Goal: Task Accomplishment & Management: Complete application form

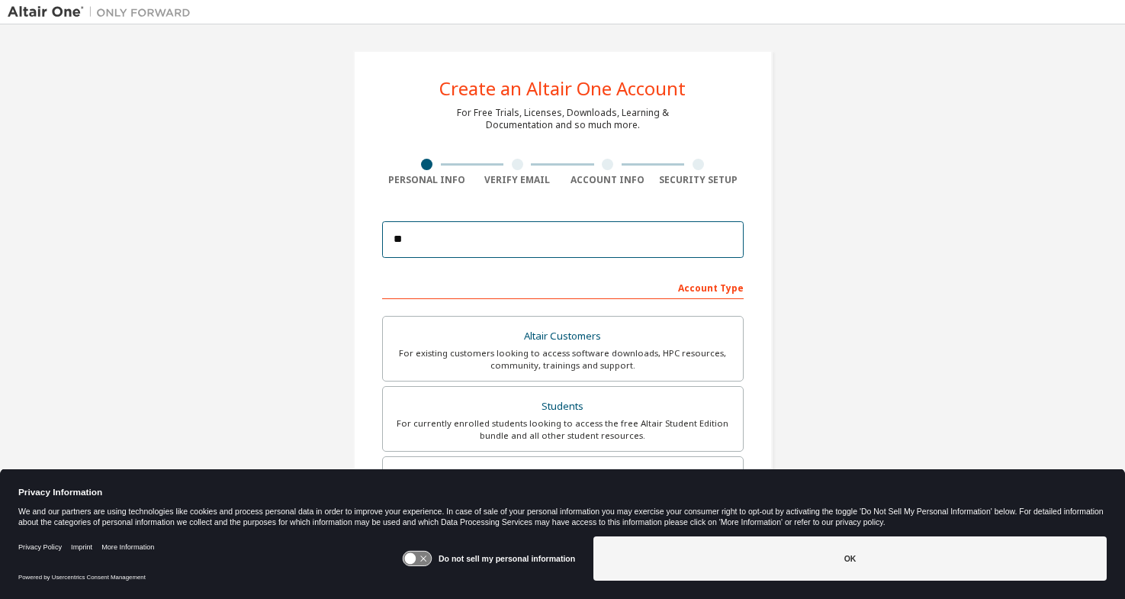
type input "*"
paste input "**********"
type input "**********"
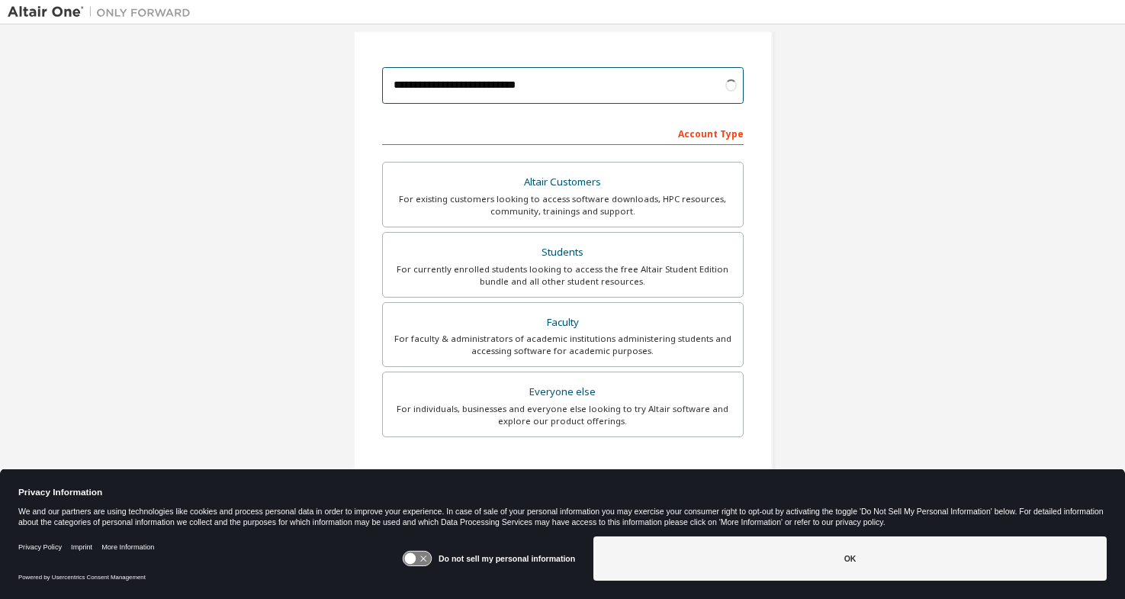
scroll to position [166, 0]
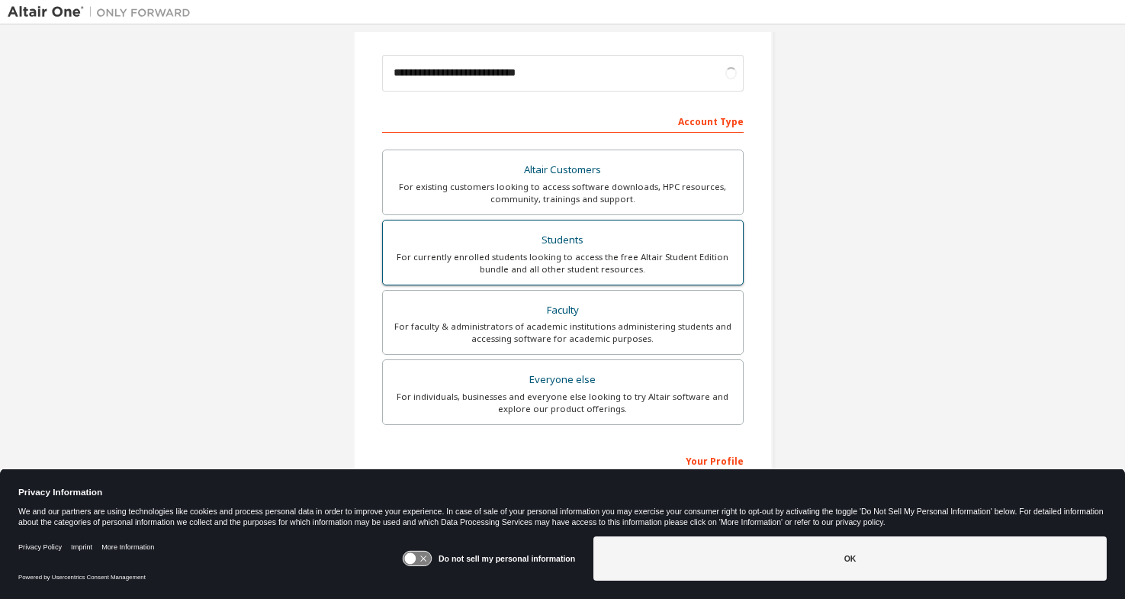
click at [608, 273] on div "For currently enrolled students looking to access the free Altair Student Editi…" at bounding box center [563, 263] width 342 height 24
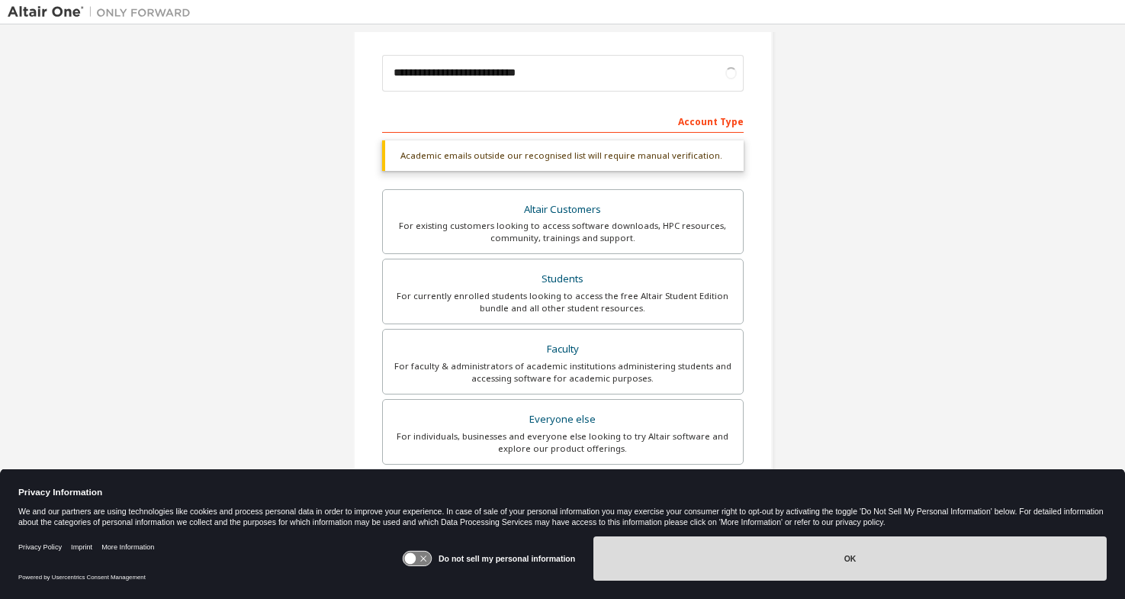
click at [761, 550] on button "OK" at bounding box center [849, 558] width 513 height 44
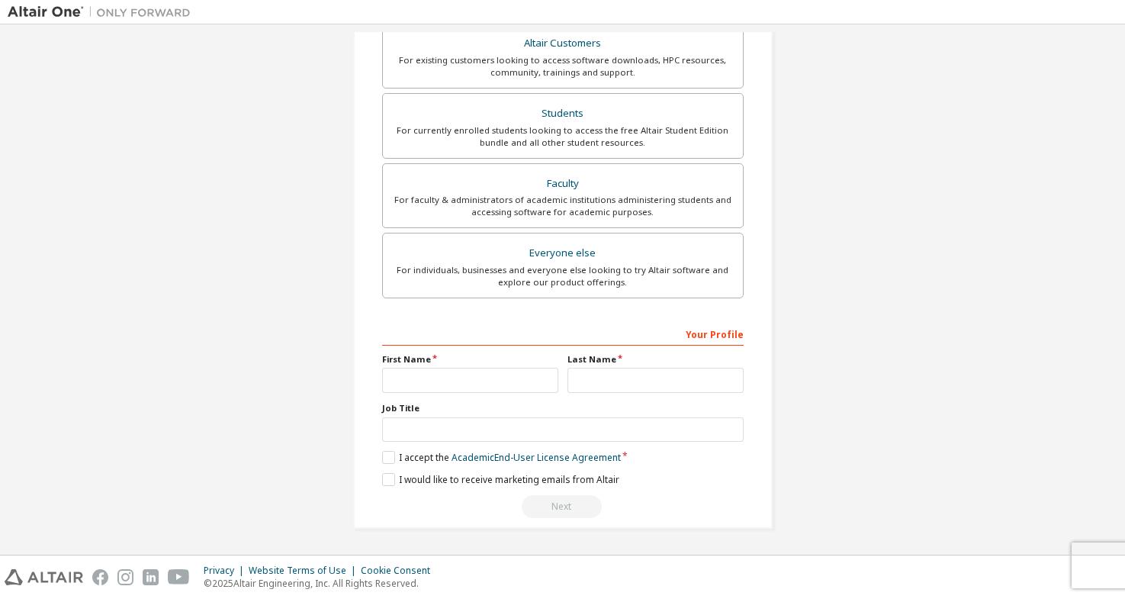
scroll to position [297, 0]
type input "*******"
type input "********"
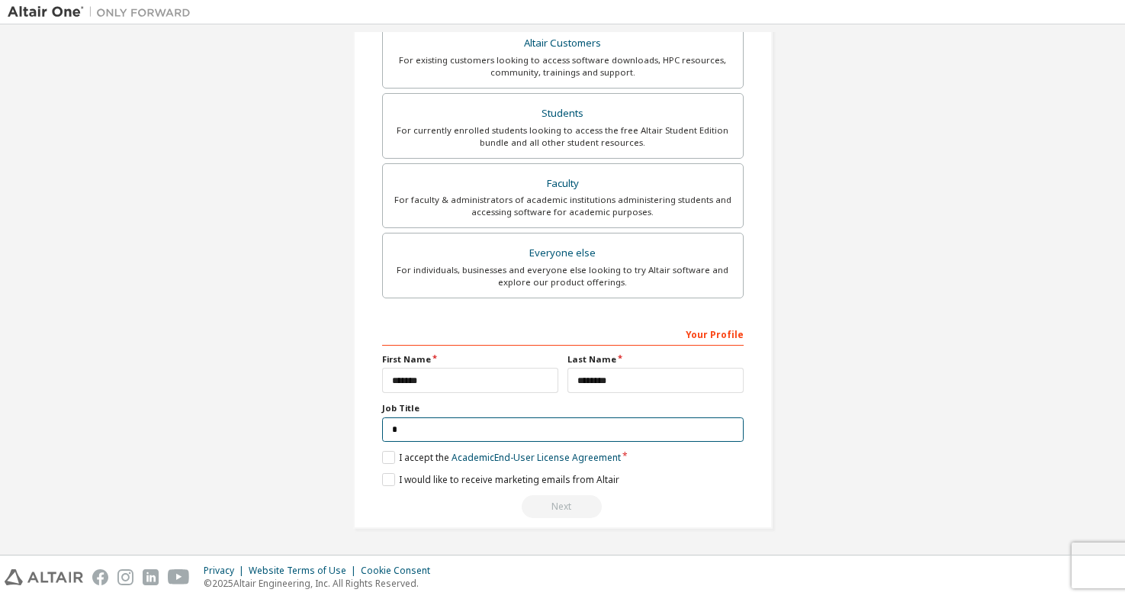
scroll to position [291, 0]
type input "*"
click at [390, 453] on label "I accept the Academic End-User License Agreement" at bounding box center [501, 458] width 239 height 13
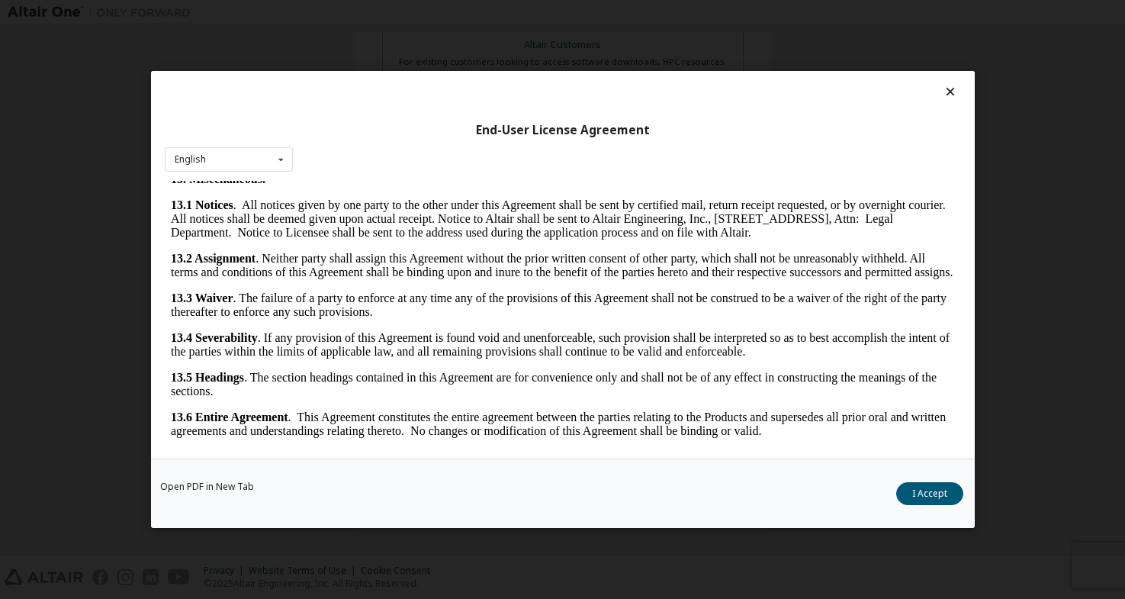
scroll to position [2481, 0]
click at [912, 487] on button "I Accept" at bounding box center [929, 493] width 67 height 23
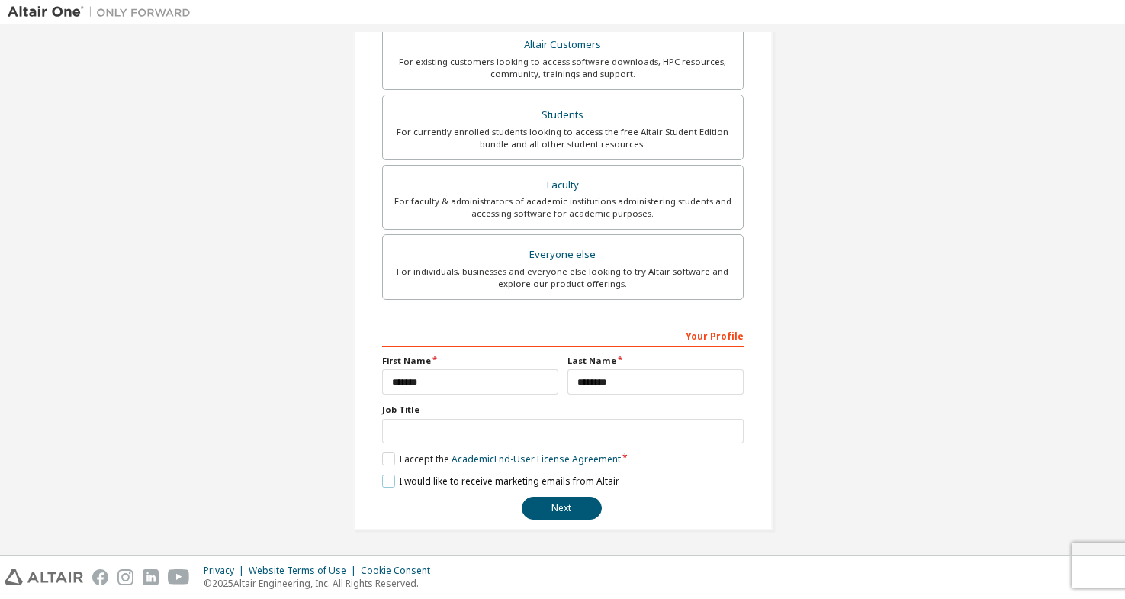
click at [388, 483] on label "I would like to receive marketing emails from Altair" at bounding box center [500, 480] width 237 height 13
click at [389, 477] on label "I would like to receive marketing emails from Altair" at bounding box center [500, 480] width 237 height 13
click at [541, 509] on button "Next" at bounding box center [562, 507] width 80 height 23
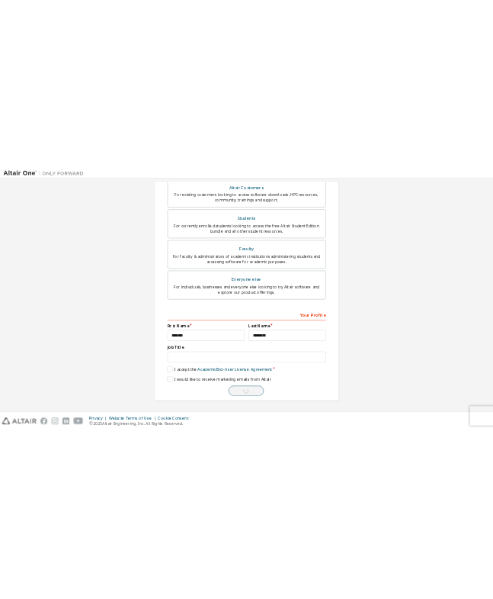
scroll to position [0, 0]
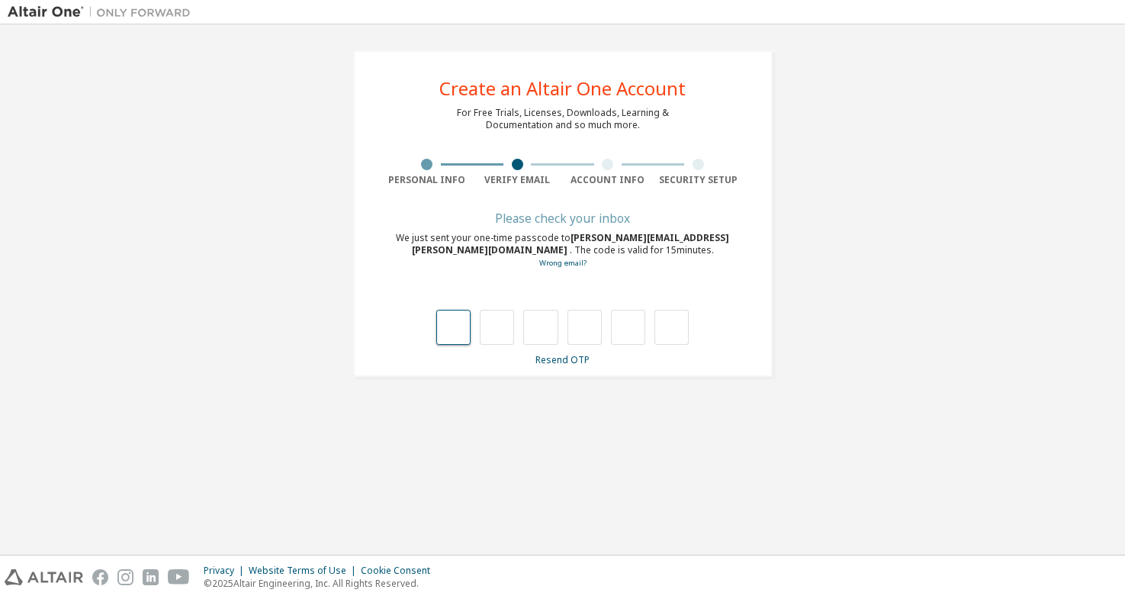
type input "*"
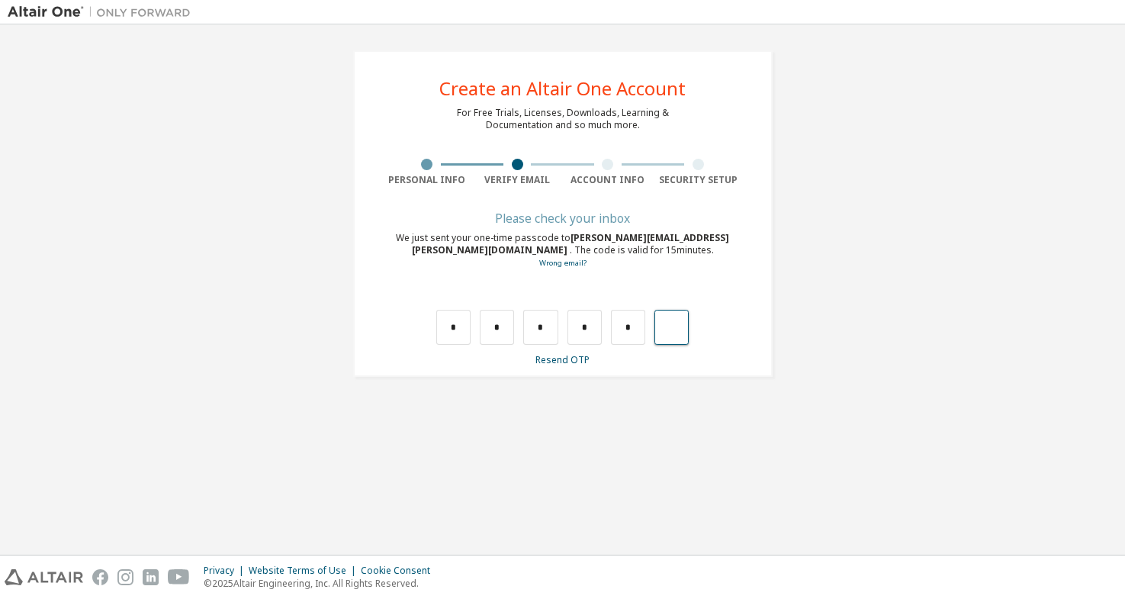
type input "*"
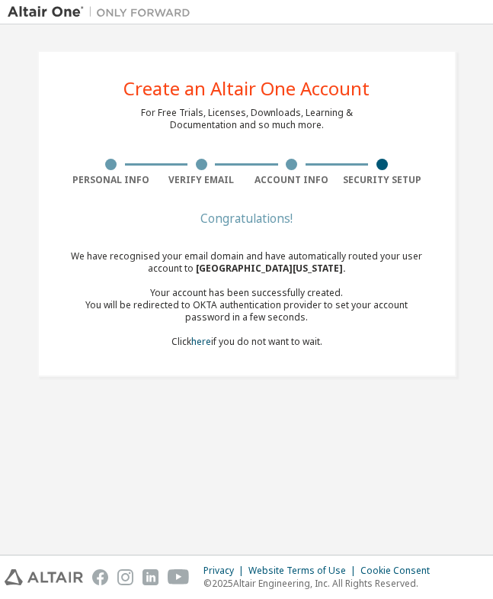
click at [118, 325] on div "We have recognised your email domain and have automatically routed your user ac…" at bounding box center [246, 299] width 361 height 98
